Goal: Complete application form

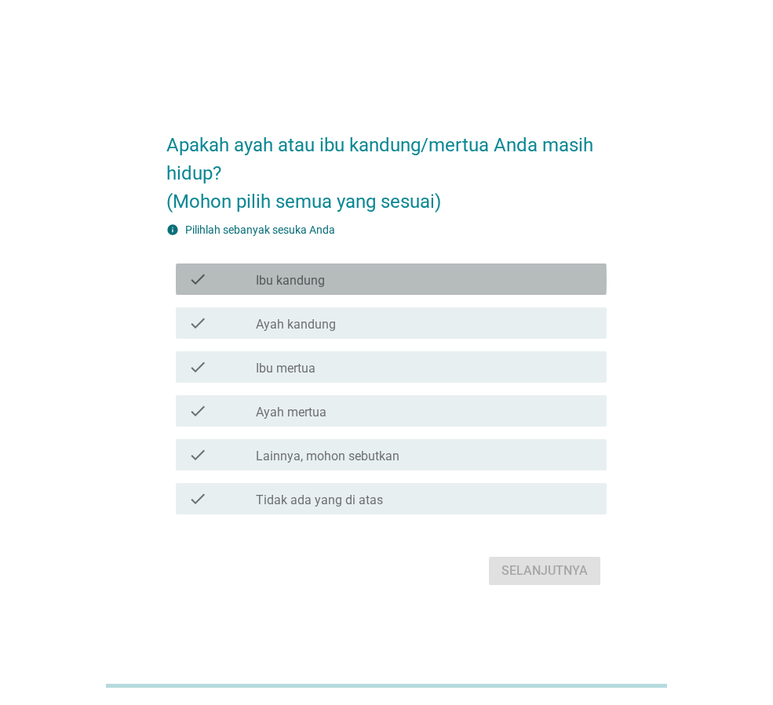
click at [341, 286] on div "check_box_outline_blank Ibu kandung" at bounding box center [425, 279] width 338 height 19
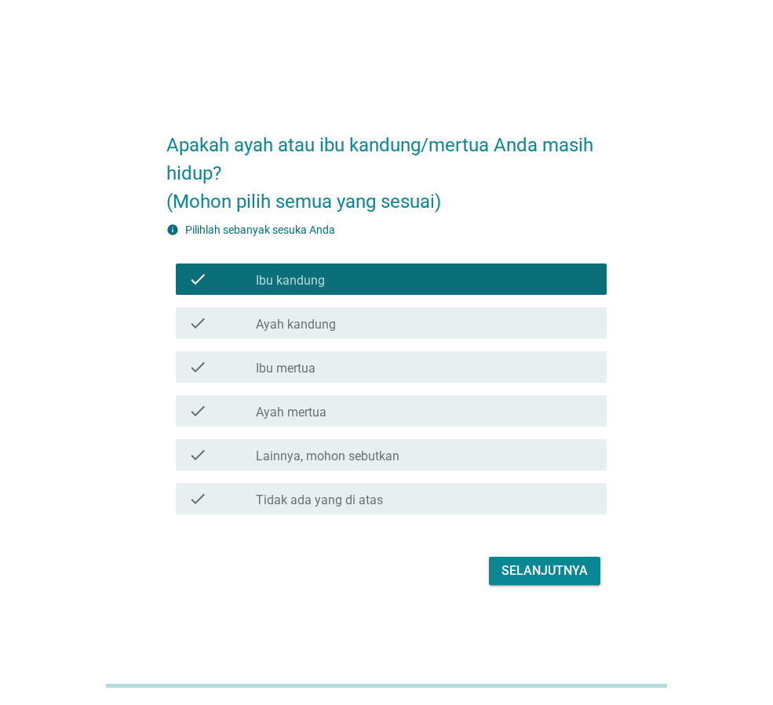
click at [528, 570] on div "Selanjutnya" at bounding box center [544, 571] width 86 height 19
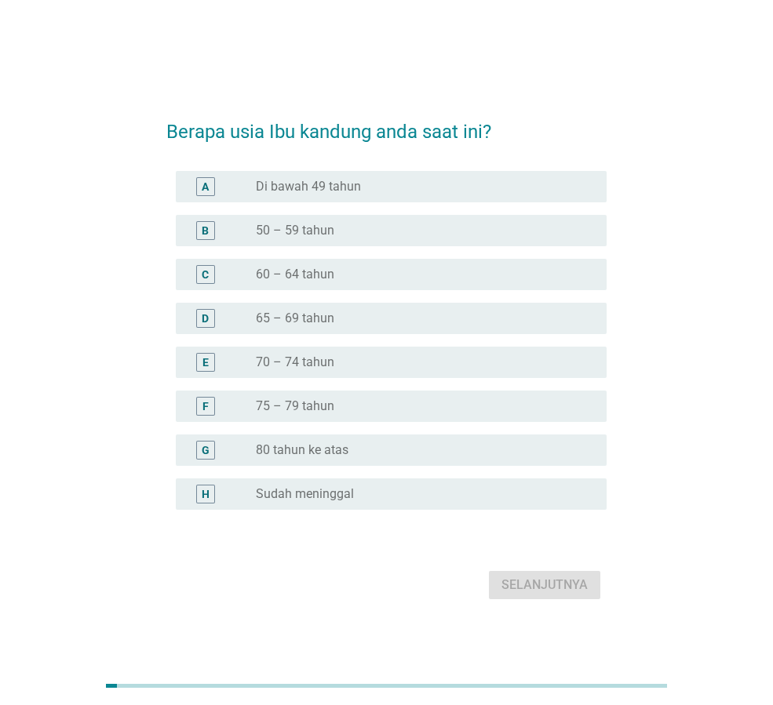
click at [202, 359] on div "E" at bounding box center [205, 362] width 6 height 16
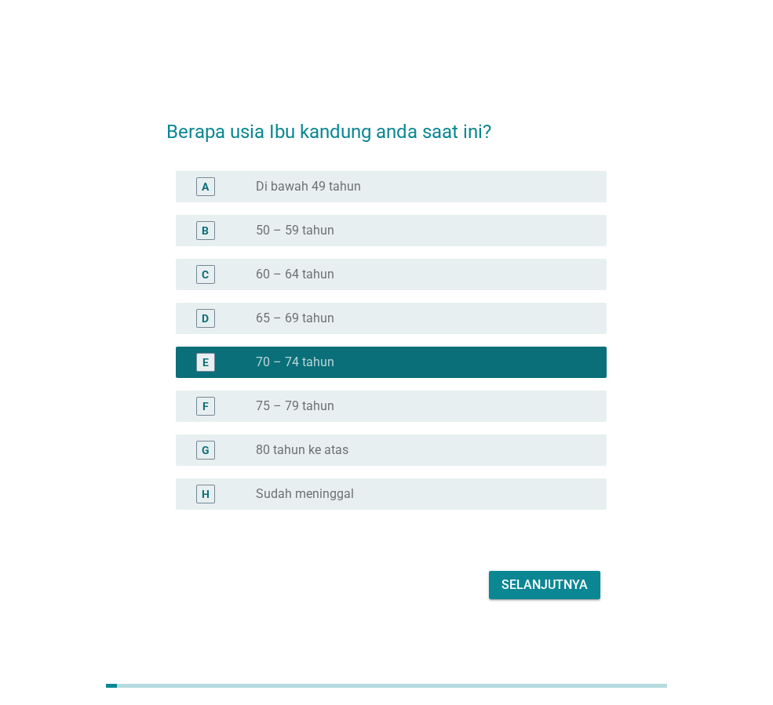
click at [526, 592] on div "Selanjutnya" at bounding box center [544, 585] width 86 height 19
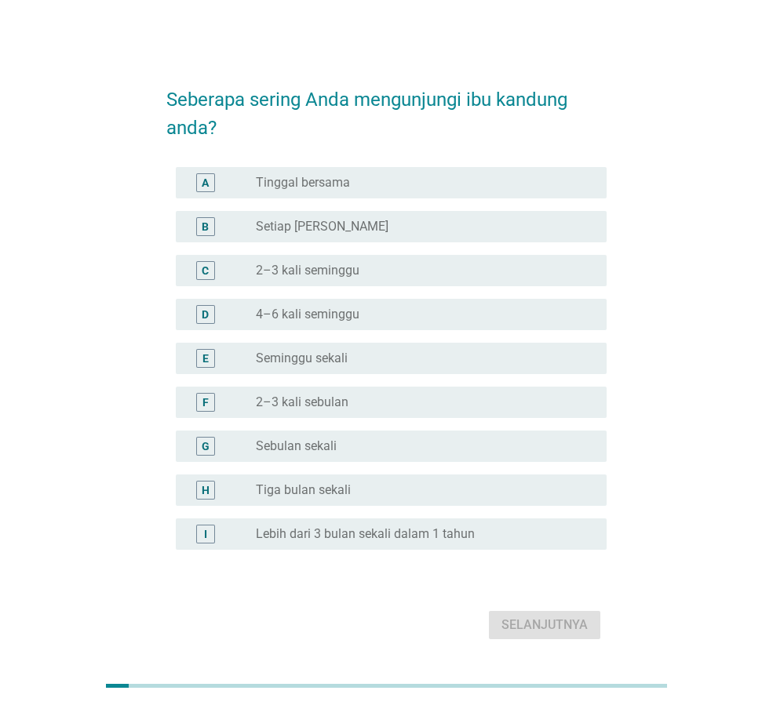
click at [204, 228] on div "B" at bounding box center [205, 226] width 7 height 16
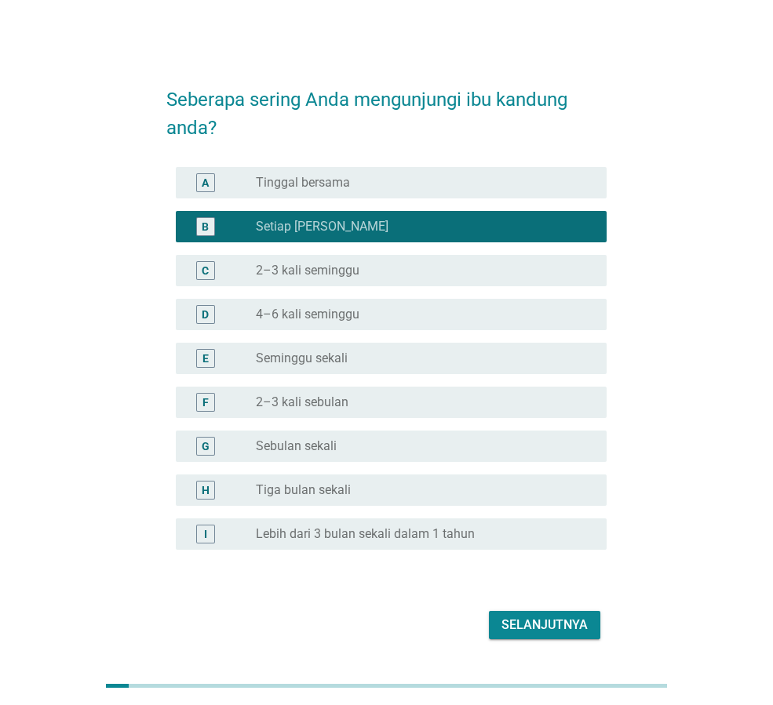
click at [213, 195] on div "A radio_button_unchecked Tinggal bersama" at bounding box center [391, 182] width 431 height 31
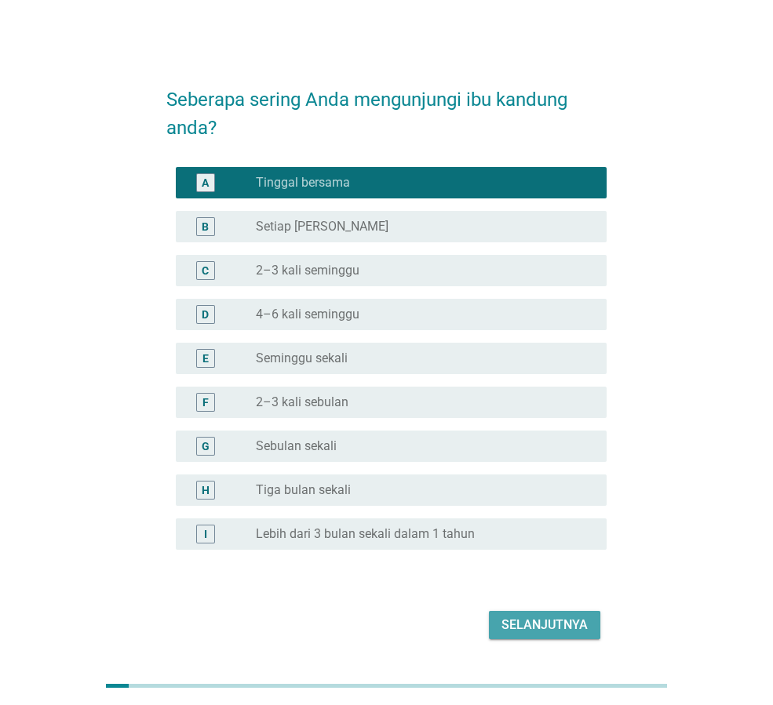
click at [551, 617] on div "Selanjutnya" at bounding box center [544, 625] width 86 height 19
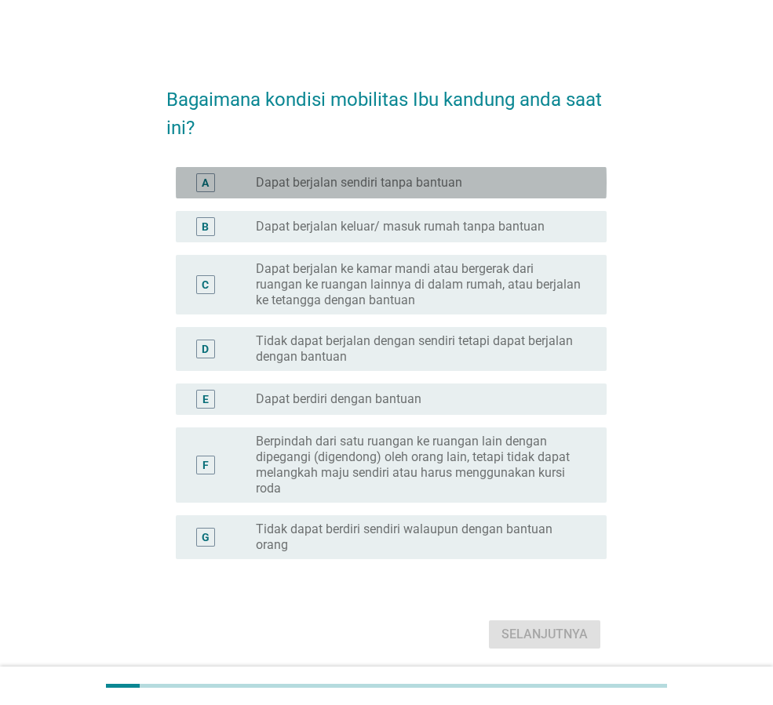
click at [321, 188] on label "Dapat berjalan sendiri tanpa bantuan" at bounding box center [359, 183] width 206 height 16
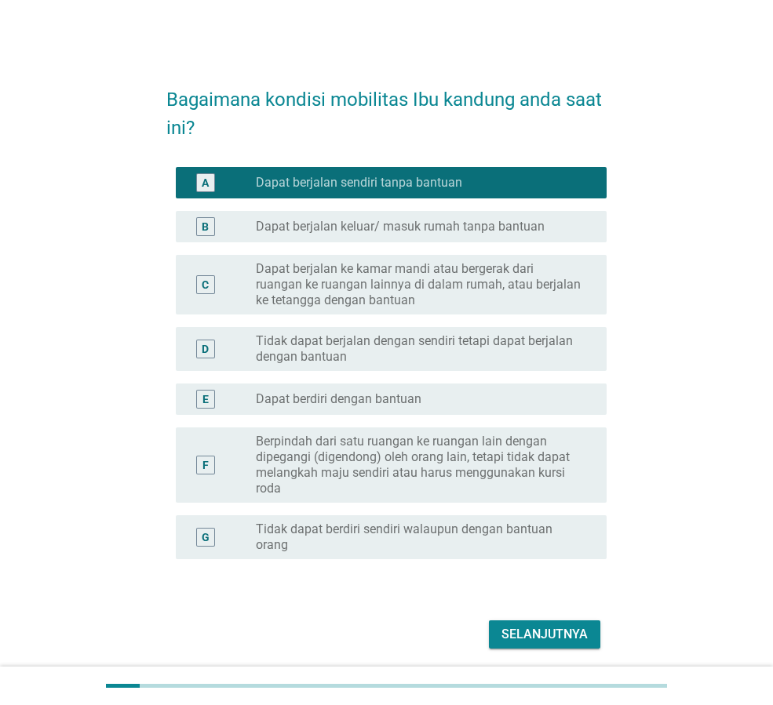
click at [535, 634] on div "Selanjutnya" at bounding box center [544, 634] width 86 height 19
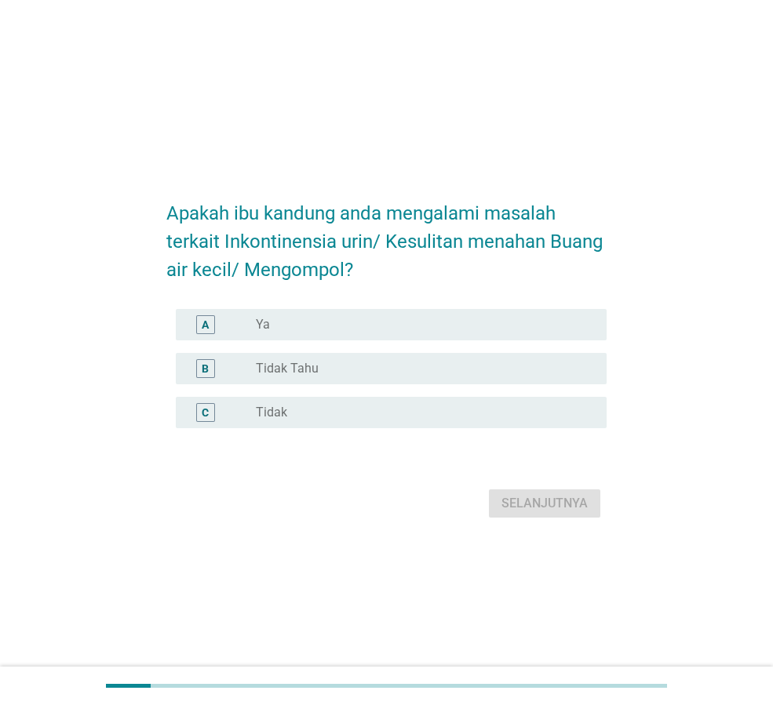
click at [287, 337] on div "A radio_button_unchecked Ya" at bounding box center [391, 324] width 431 height 31
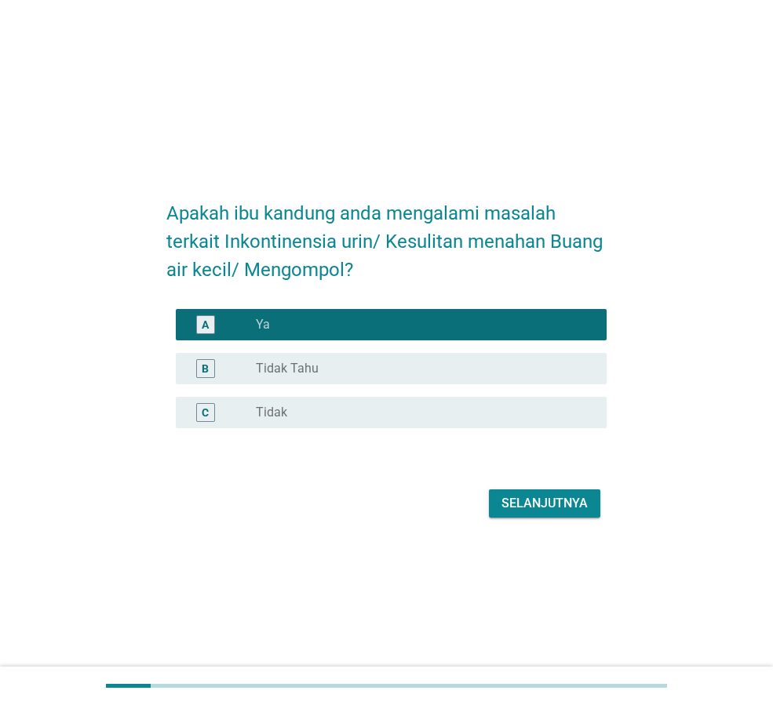
click at [303, 370] on label "Tidak Tahu" at bounding box center [287, 369] width 63 height 16
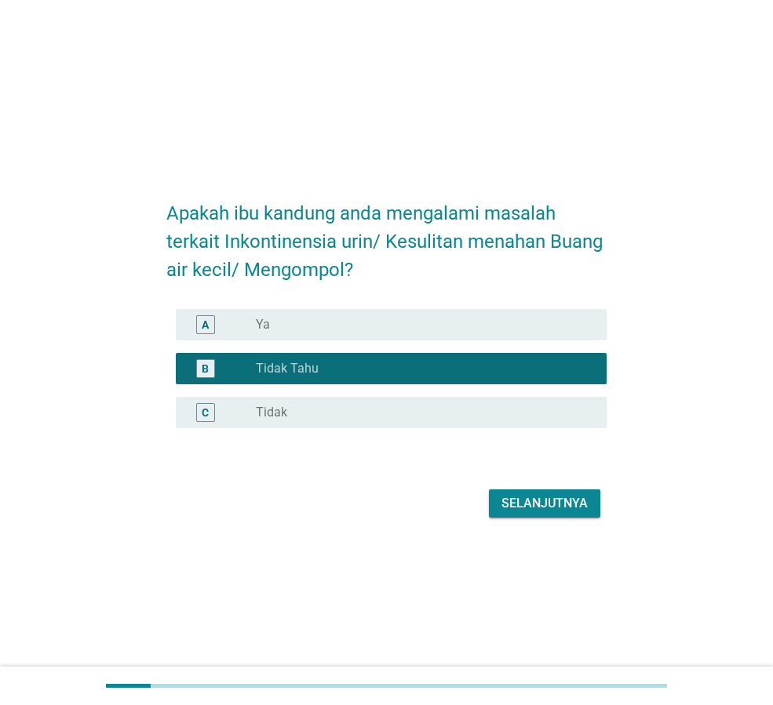
click at [307, 410] on div "radio_button_unchecked Tidak" at bounding box center [419, 413] width 326 height 16
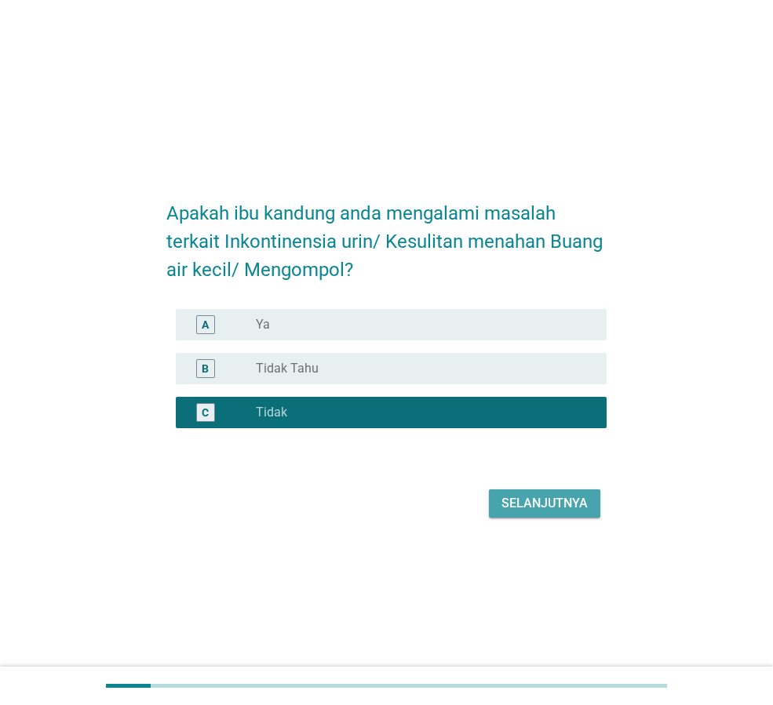
click at [535, 504] on div "Selanjutnya" at bounding box center [544, 503] width 86 height 19
